Goal: Information Seeking & Learning: Find specific fact

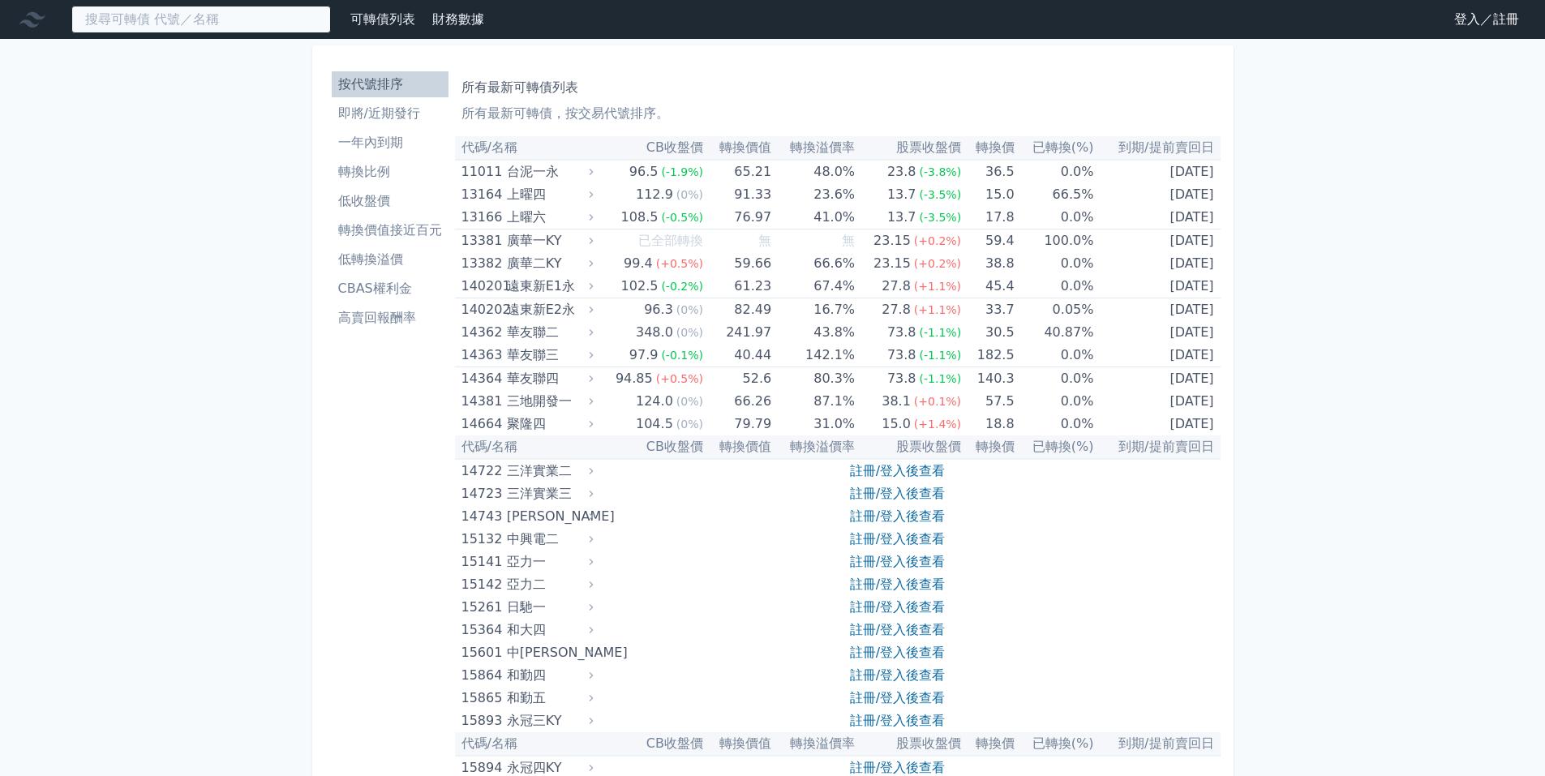
click at [204, 19] on input at bounding box center [201, 20] width 260 height 28
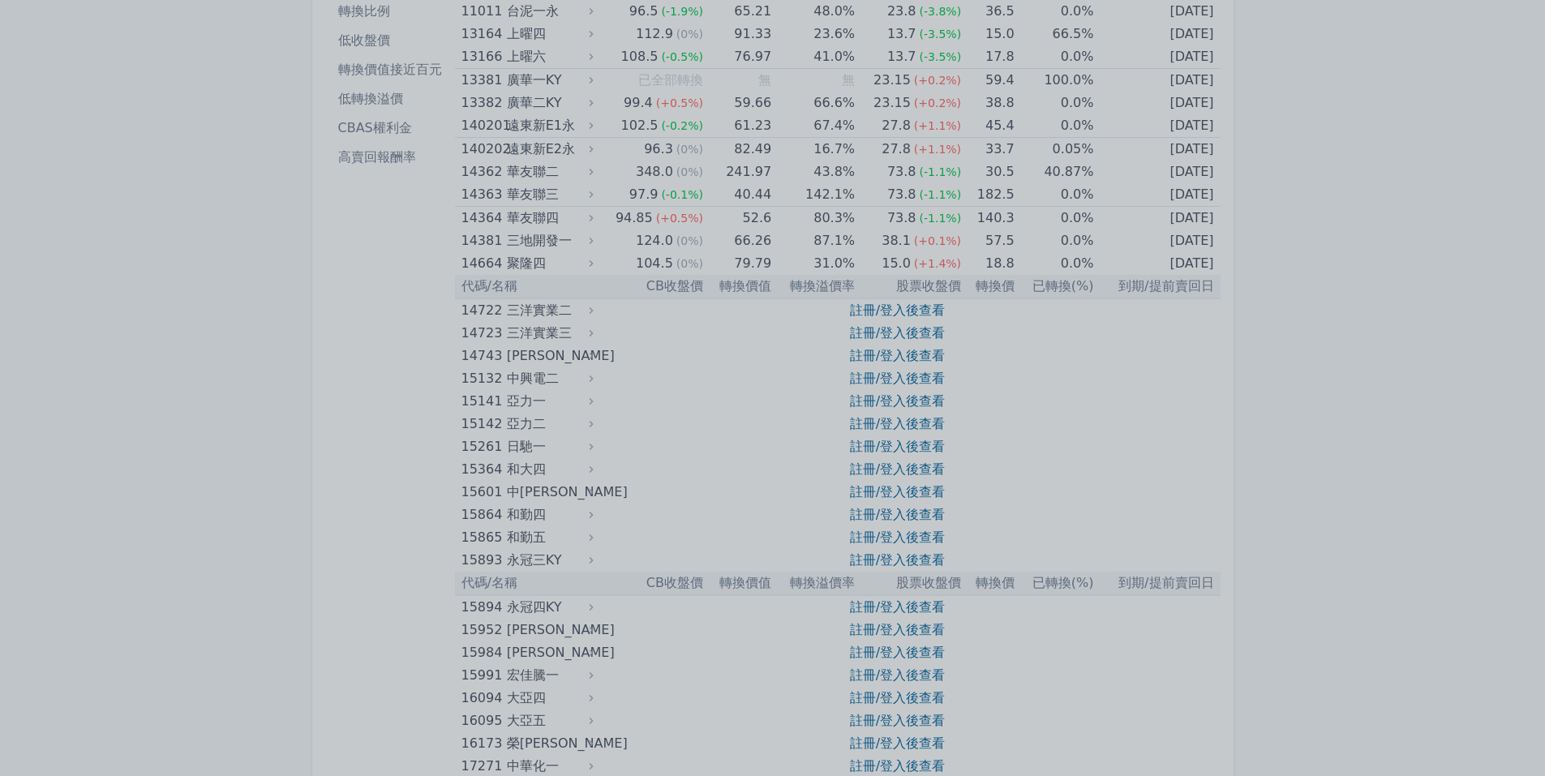
scroll to position [11, 0]
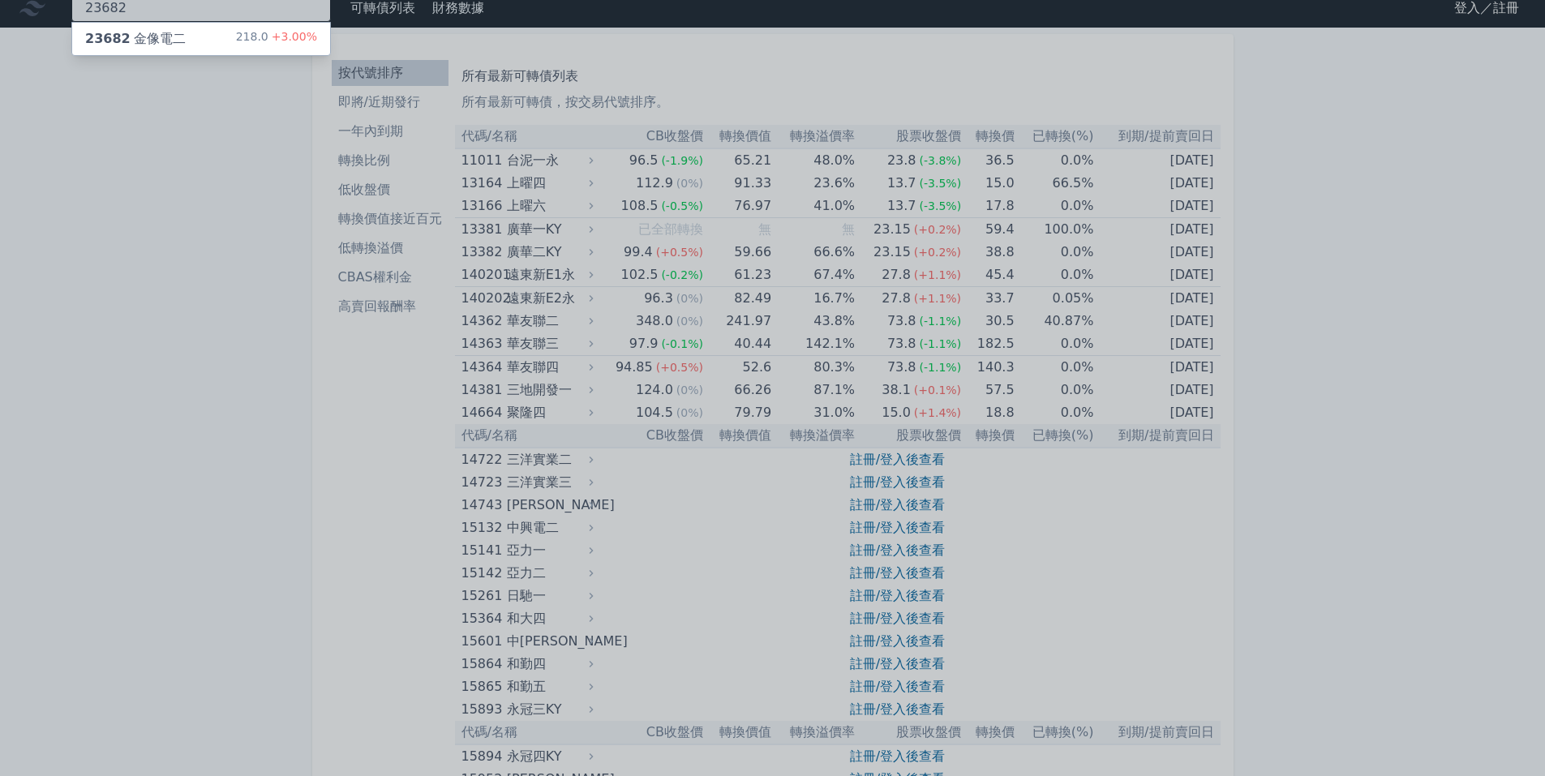
type input "23682"
click at [216, 32] on div "23682 金像電二 218.0 +3.00%" at bounding box center [201, 39] width 258 height 32
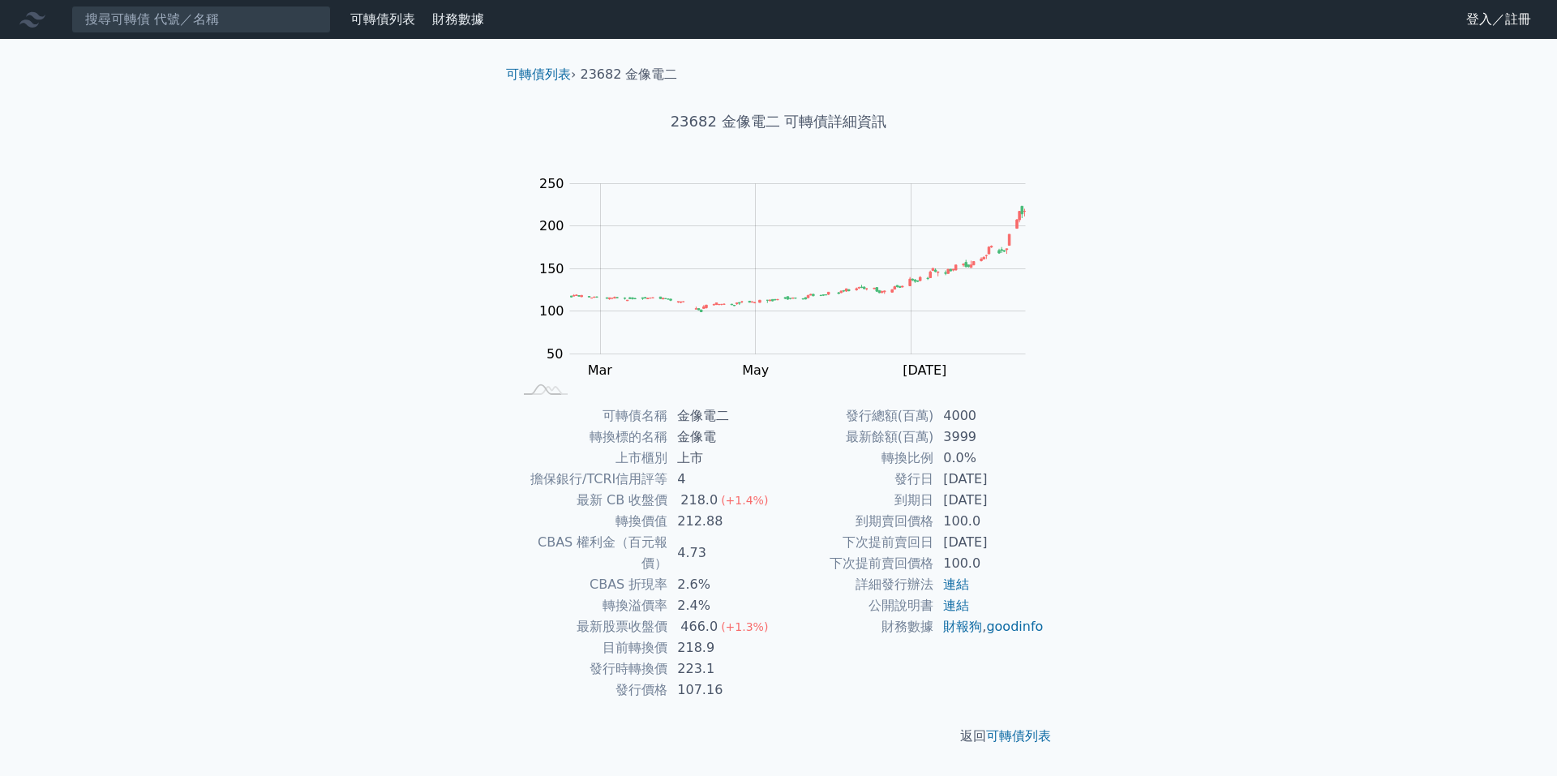
click at [1114, 436] on div "可轉債列表 財務數據 可轉債列表 財務數據 登入／註冊 登入／註冊 可轉債列表 › 23682 金像電二 23682 金像電二 可轉債詳細資訊 Zoom Ou…" at bounding box center [778, 388] width 1557 height 776
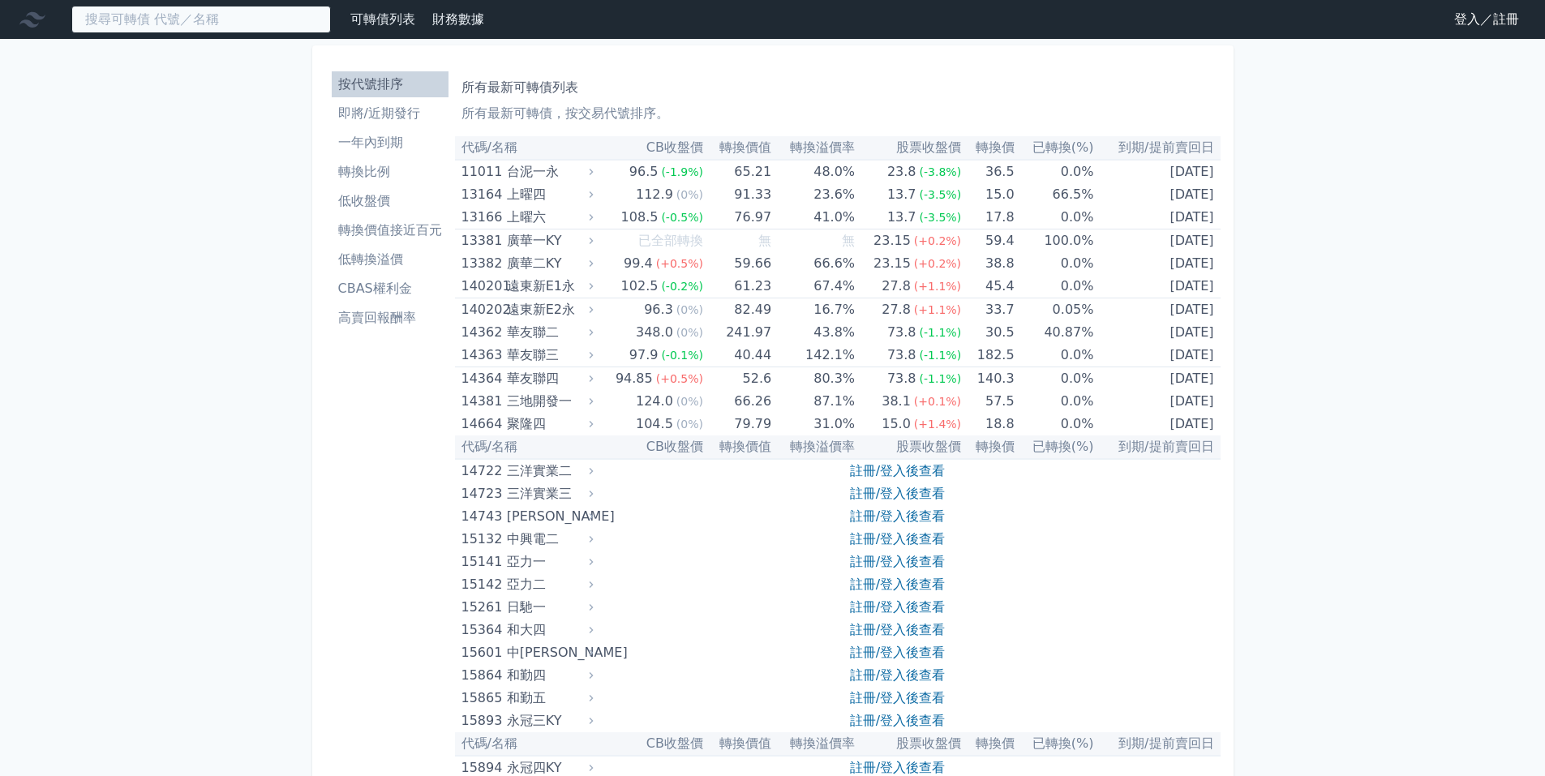
click at [235, 17] on input at bounding box center [201, 20] width 260 height 28
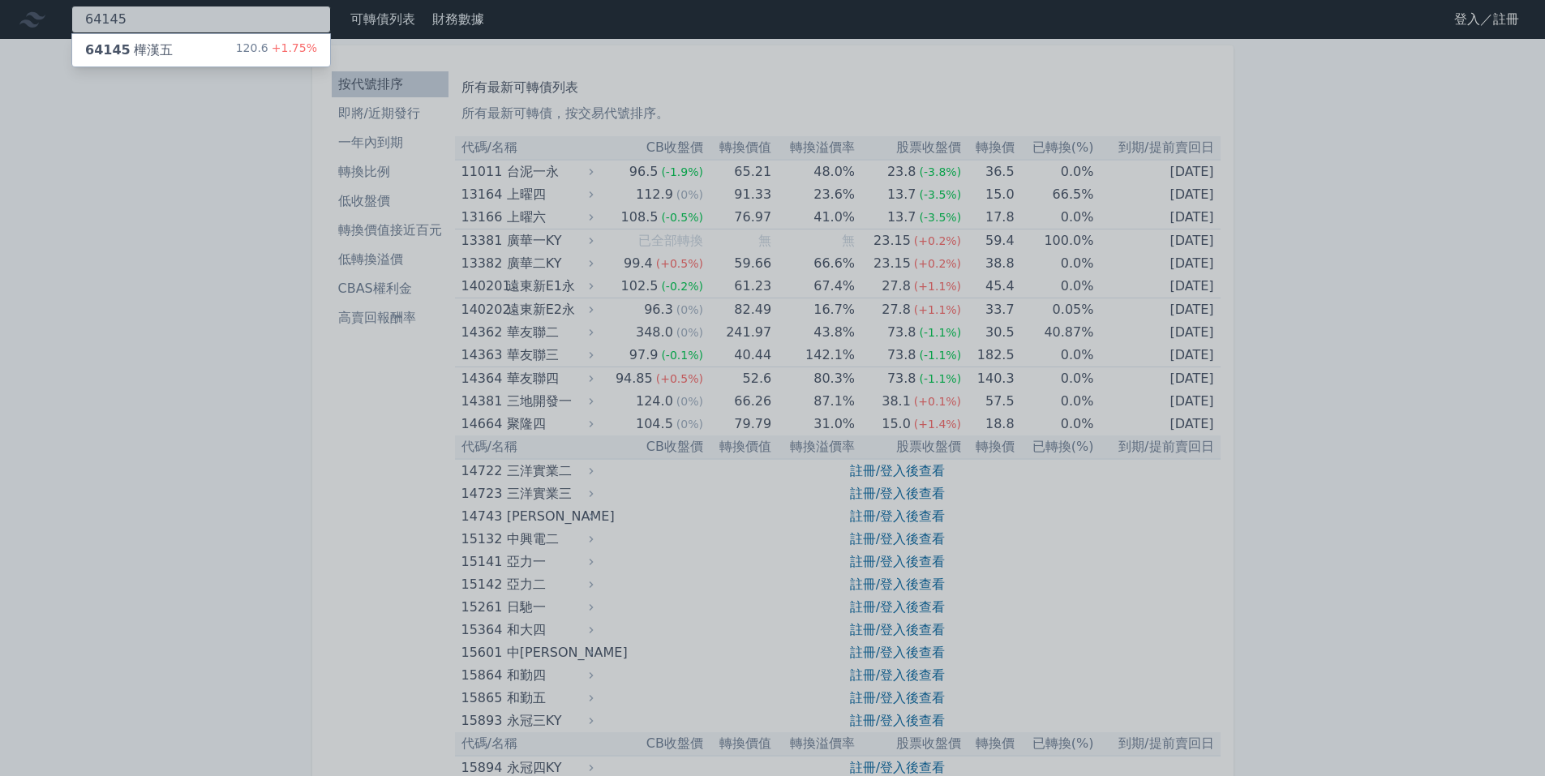
type input "64145"
click at [252, 56] on div "120.6 +1.75%" at bounding box center [276, 50] width 81 height 19
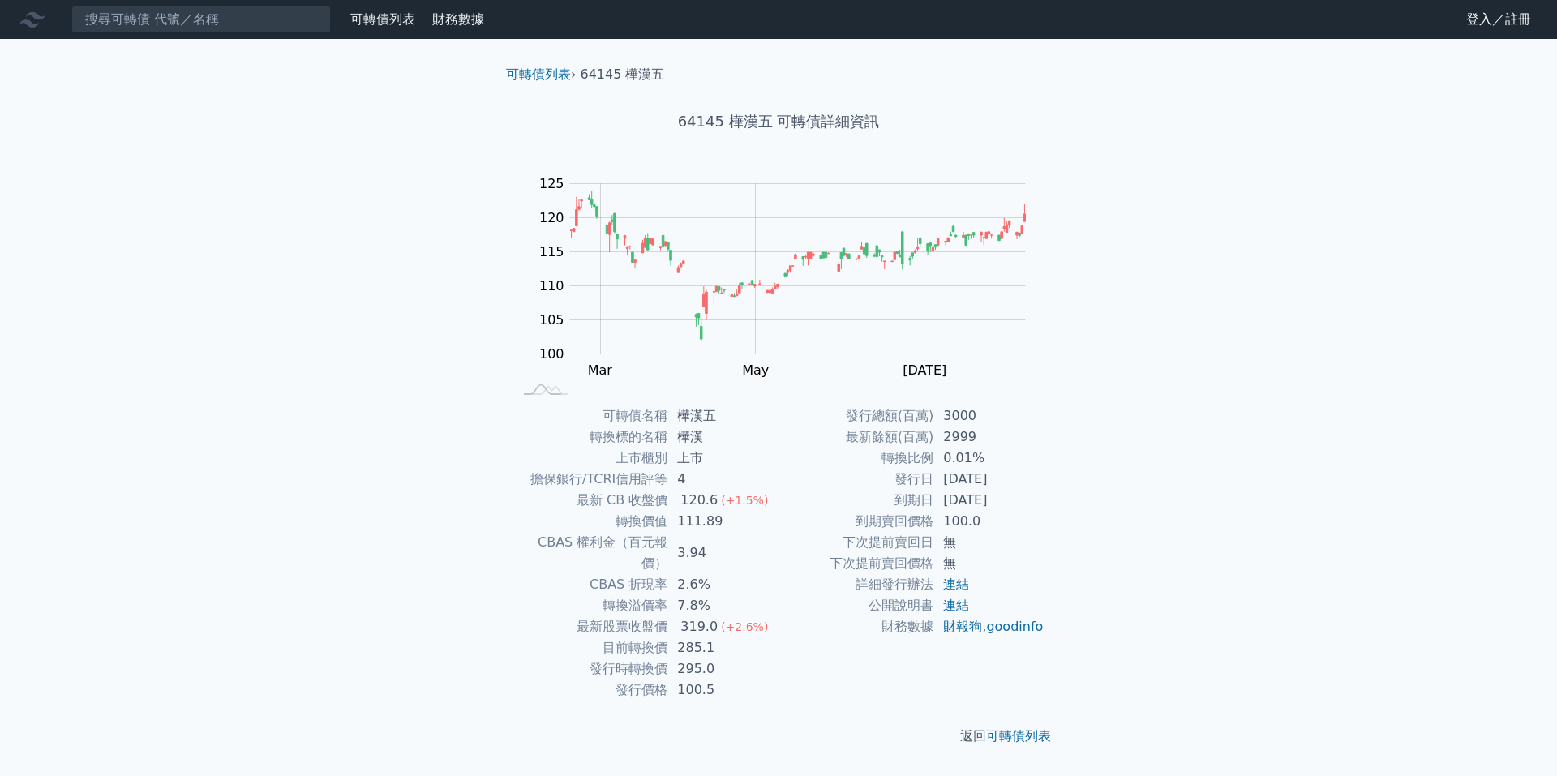
click at [320, 578] on div "可轉債列表 財務數據 可轉債列表 財務數據 登入／註冊 登入／註冊 可轉債列表 › 64145 樺漢五 64145 樺漢五 可轉債詳細資訊 Zoom Out …" at bounding box center [778, 388] width 1557 height 776
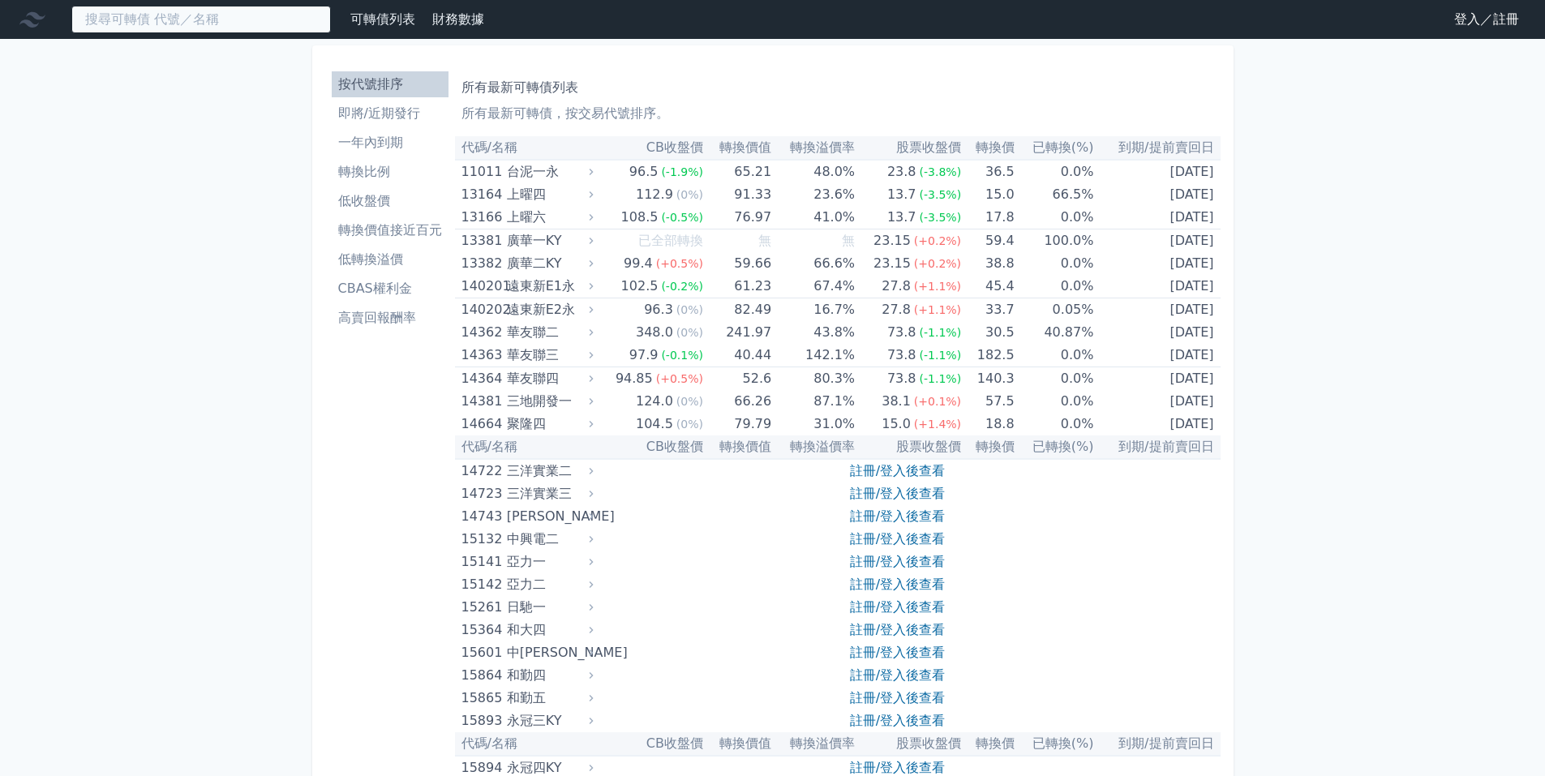
click at [238, 21] on input at bounding box center [201, 20] width 260 height 28
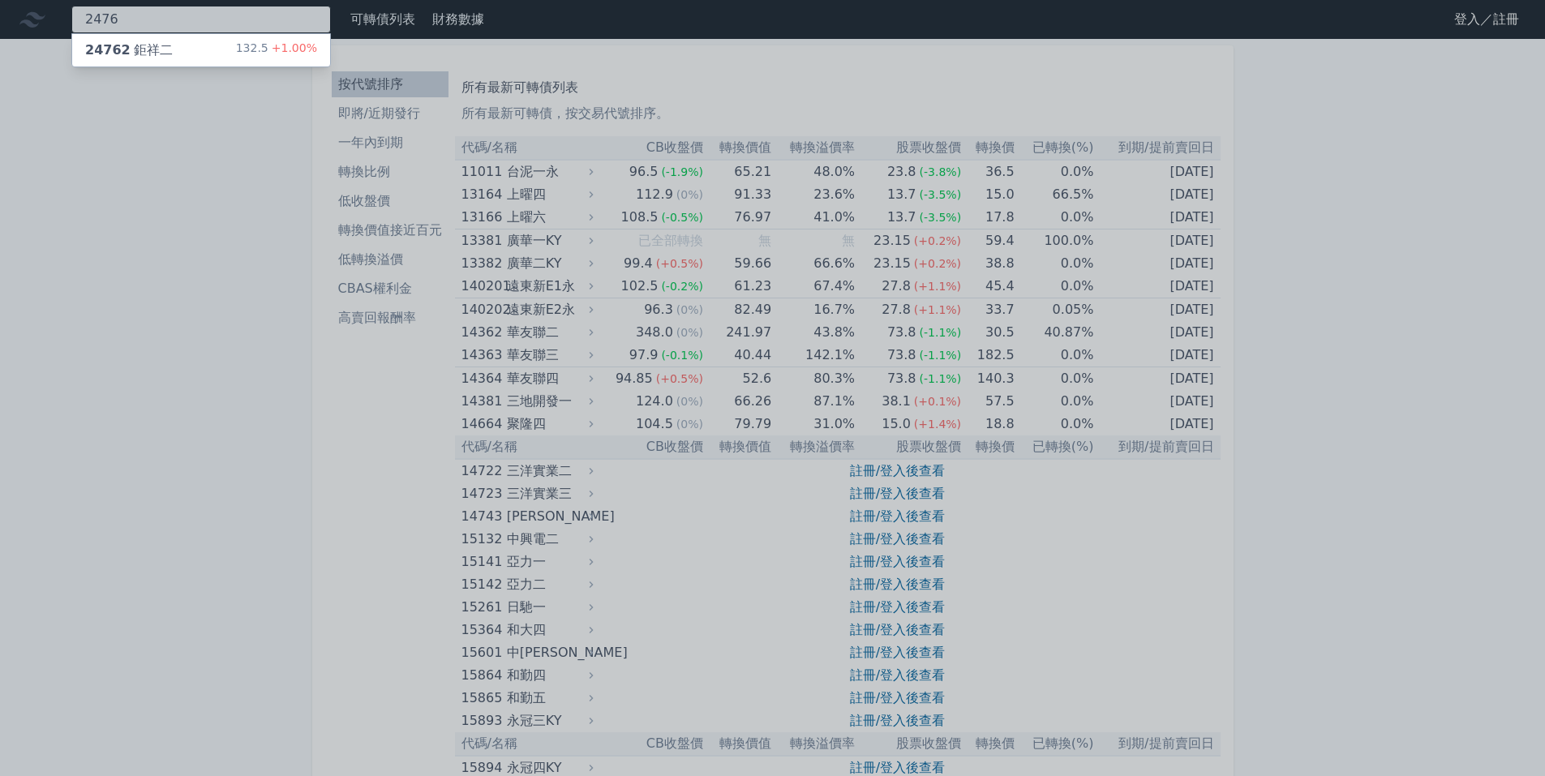
type input "2476"
click at [179, 52] on div "24762 鉅祥二 132.5 +1.00%" at bounding box center [201, 50] width 258 height 32
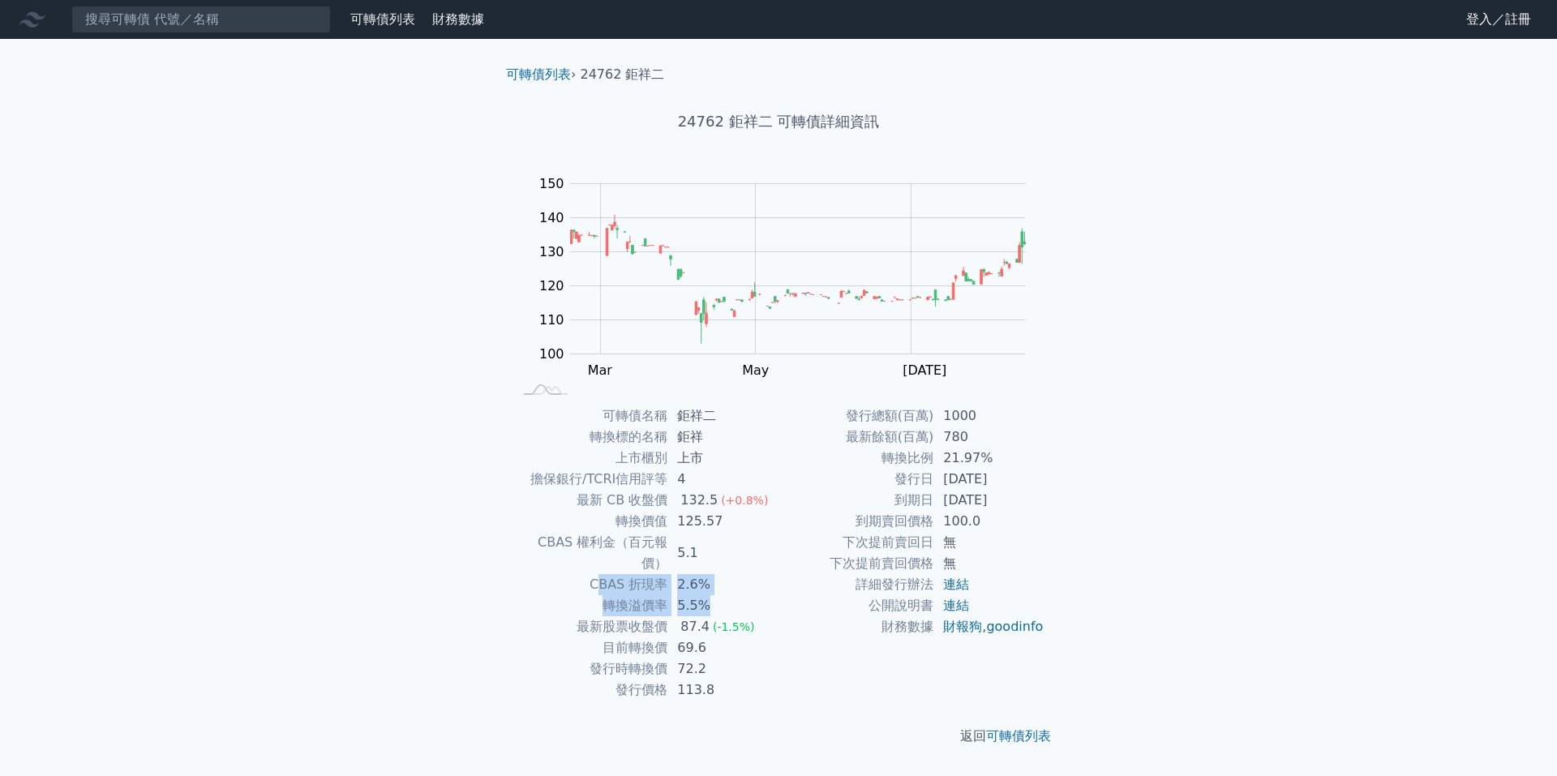
drag, startPoint x: 724, startPoint y: 582, endPoint x: 595, endPoint y: 569, distance: 130.4
click at [595, 569] on tbody "可轉債名稱 鉅祥二 轉換標的名稱 鉅祥 上市櫃別 上市 擔保銀行/TCRI信用評等 4 最新 CB 收盤價 132.5 (+0.8%) 轉換價值 125.57…" at bounding box center [646, 553] width 266 height 295
click at [1317, 270] on div "可轉債列表 財務數據 可轉債列表 財務數據 登入／註冊 登入／註冊 可轉債列表 › 24762 鉅祥二 24762 鉅祥二 可轉債詳細資訊 Zoom Out …" at bounding box center [778, 388] width 1557 height 776
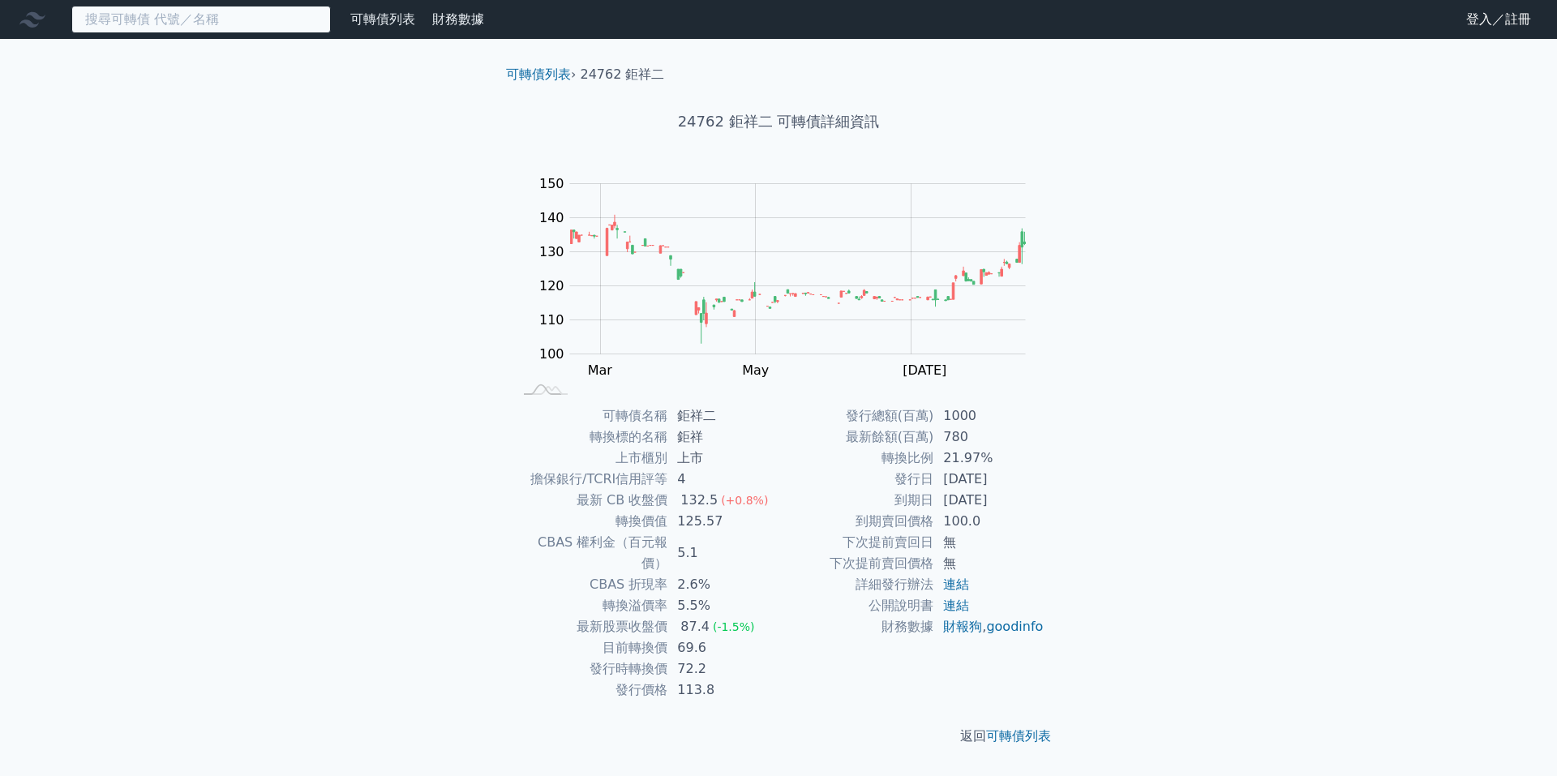
click at [283, 21] on input at bounding box center [201, 20] width 260 height 28
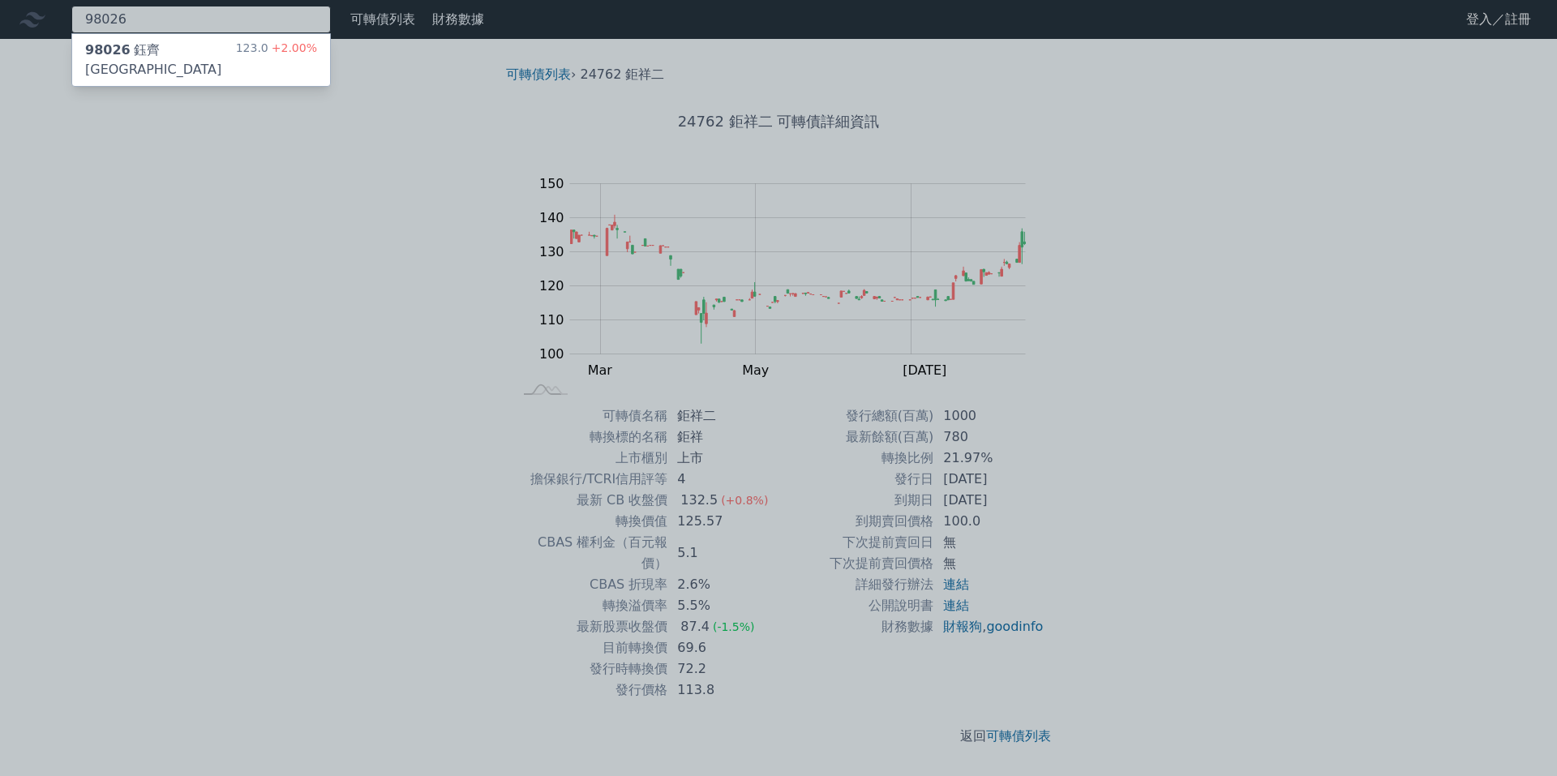
type input "98026"
click at [201, 47] on div "98026 鈺齊六KY 123.0 +2.00%" at bounding box center [201, 60] width 258 height 52
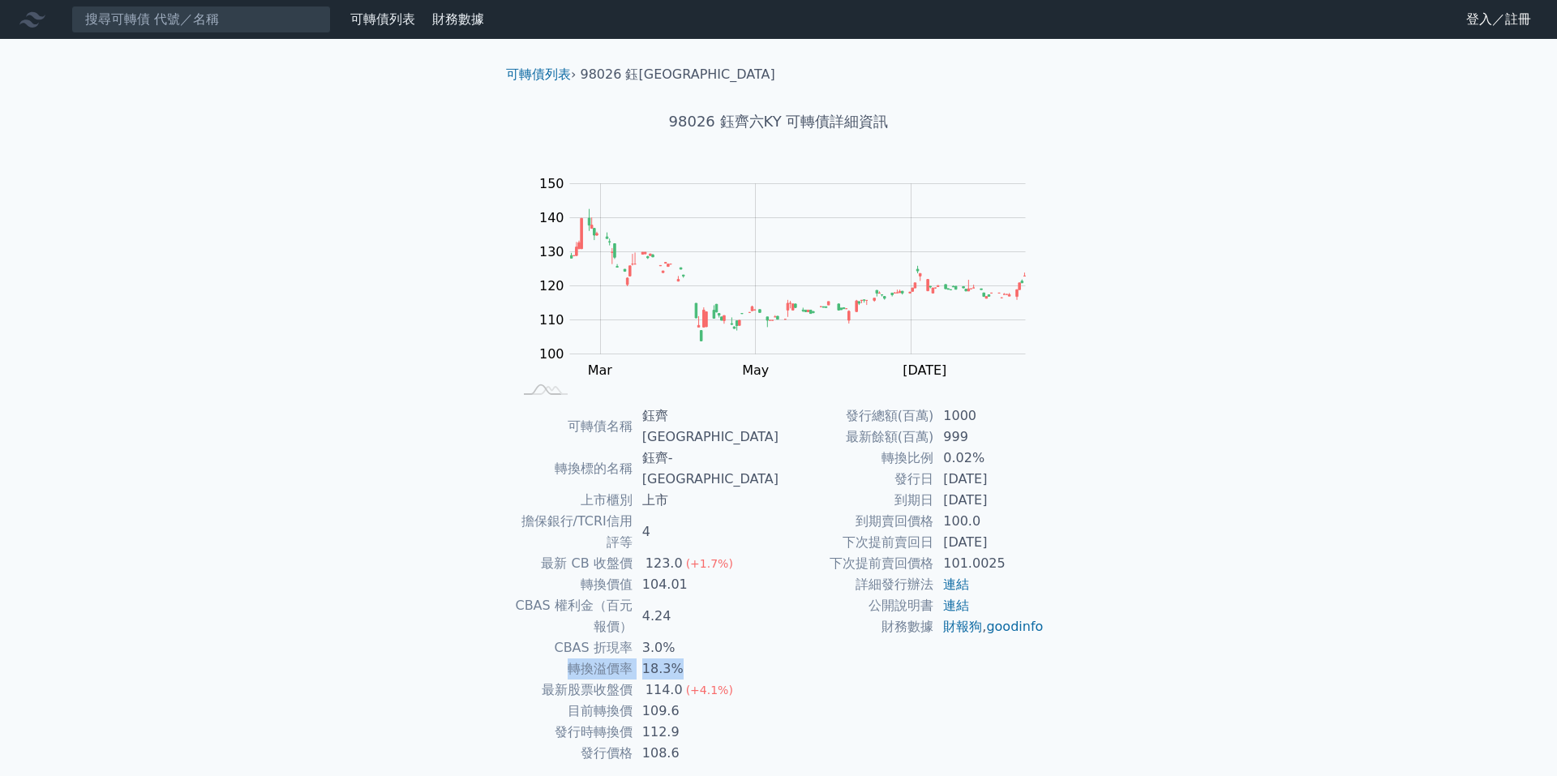
drag, startPoint x: 748, startPoint y: 577, endPoint x: 552, endPoint y: 588, distance: 195.8
click at [570, 659] on tr "轉換溢價率 18.3%" at bounding box center [646, 669] width 266 height 21
click at [403, 552] on div "可轉債列表 財務數據 可轉債列表 財務數據 登入／註冊 登入／註冊 可轉債列表 › 98026 鈺齊六KY 98026 鈺齊六KY 可轉債詳細資訊 Zoom …" at bounding box center [778, 417] width 1557 height 835
click at [286, 26] on input at bounding box center [201, 20] width 260 height 28
paste input "15364"
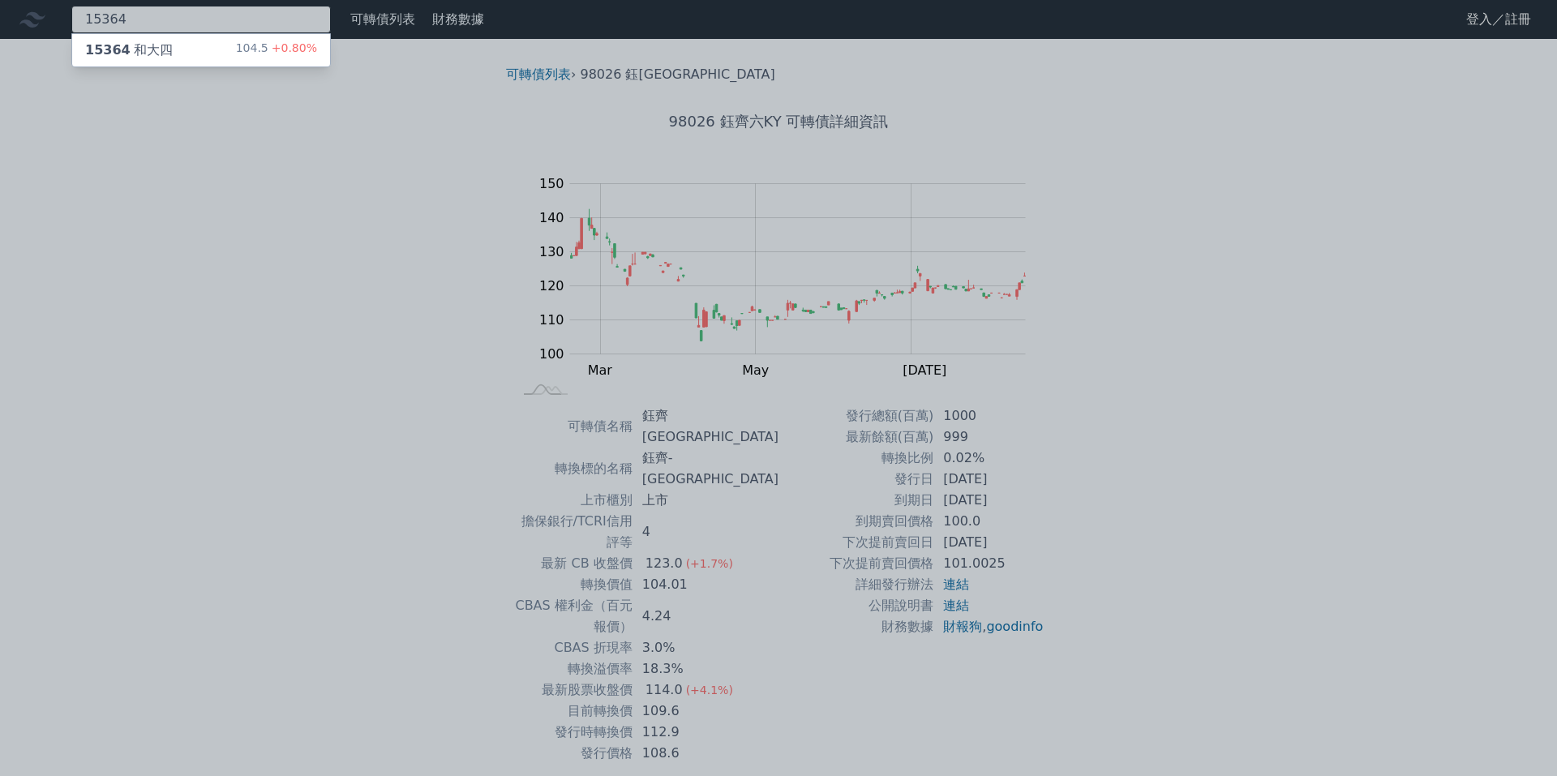
type input "15364"
click at [257, 54] on div "104.5 +0.80%" at bounding box center [276, 50] width 81 height 19
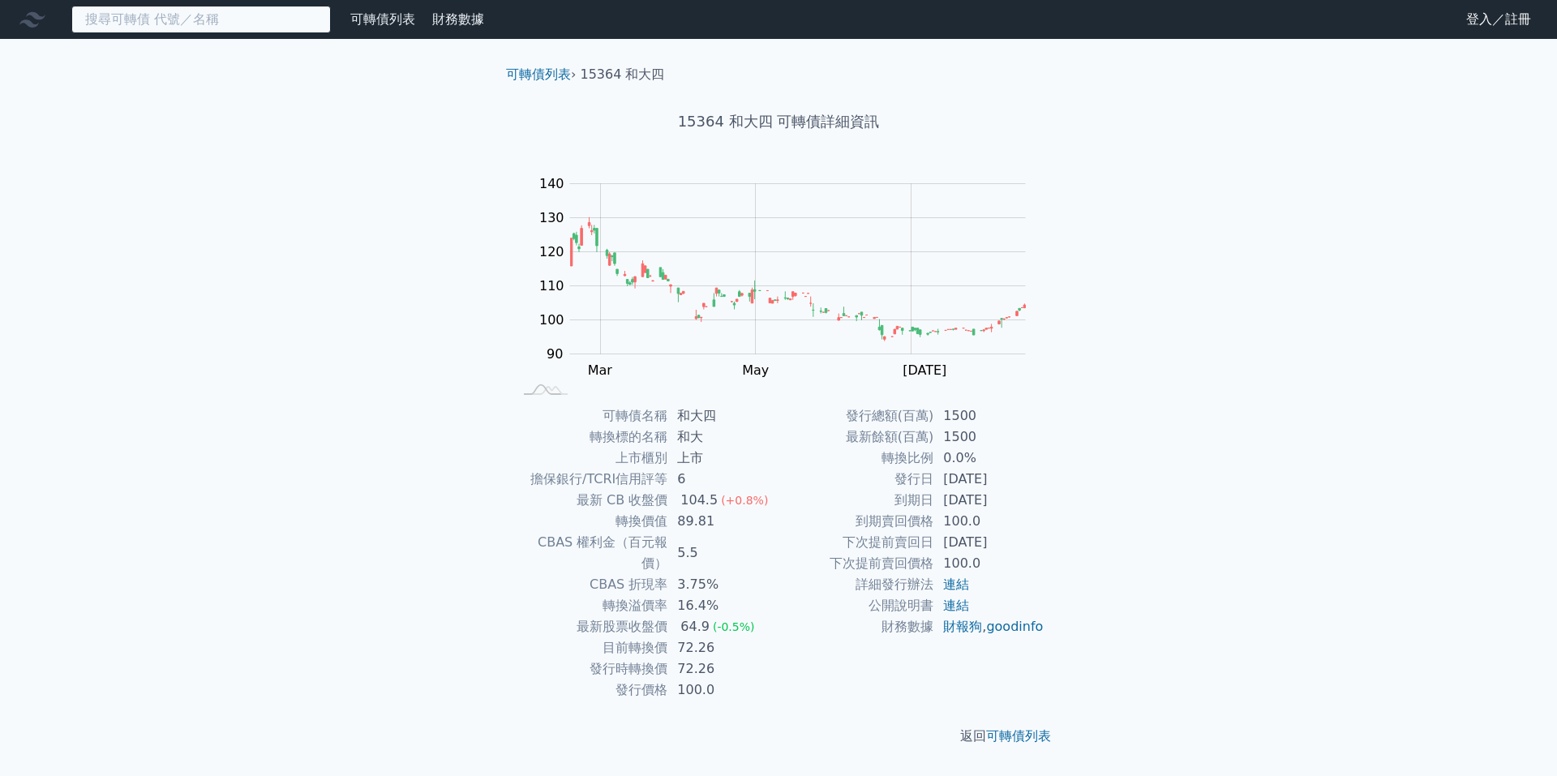
click at [239, 16] on input at bounding box center [201, 20] width 260 height 28
paste input "68061"
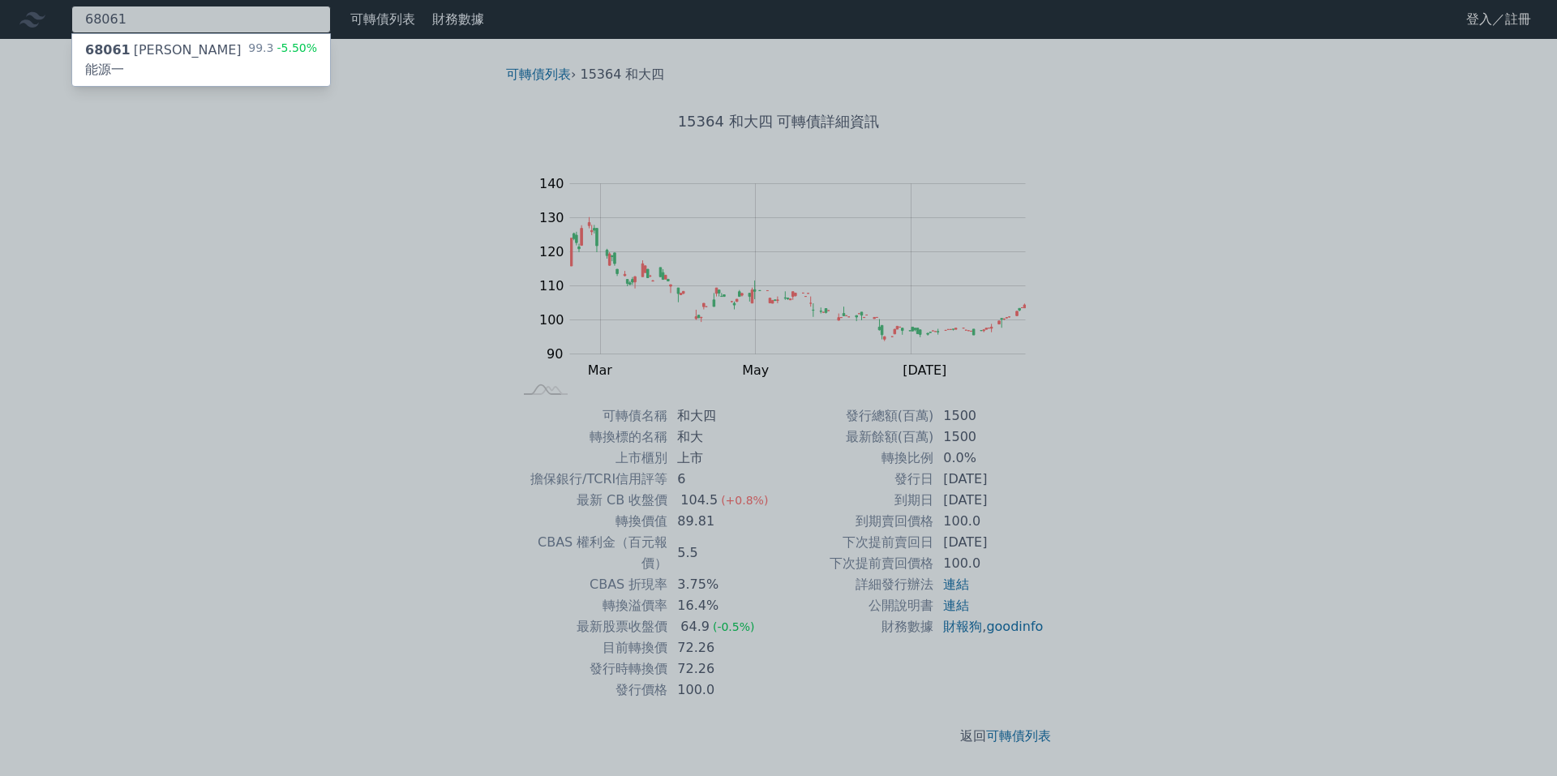
type input "68061"
click at [1239, 23] on div at bounding box center [778, 388] width 1557 height 776
